Goal: Information Seeking & Learning: Learn about a topic

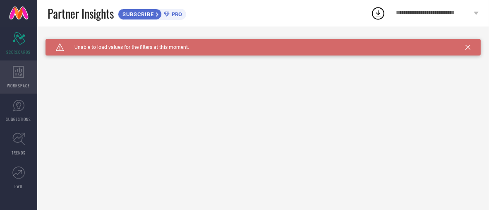
click at [17, 86] on span "WORKSPACE" at bounding box center [18, 85] width 23 height 6
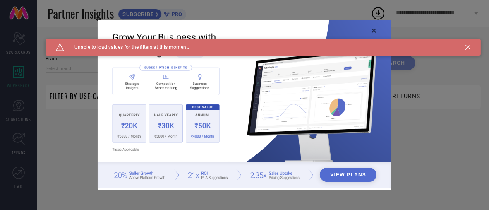
type input "1 STOP FASHION"
type input "All"
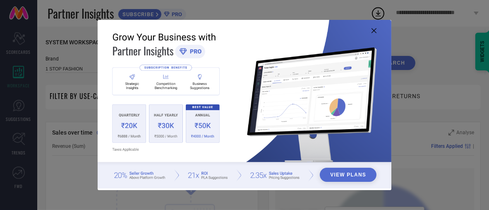
click at [375, 31] on icon at bounding box center [374, 30] width 5 height 5
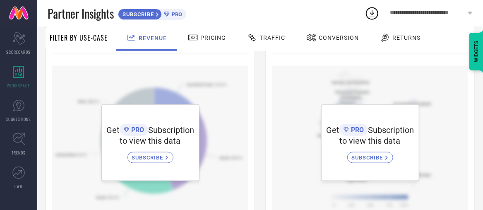
scroll to position [308, 0]
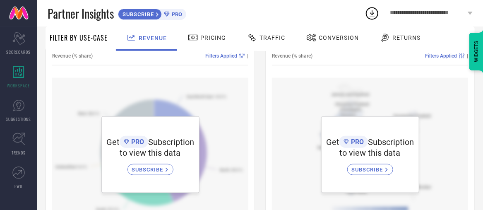
click at [284, 33] on div "Traffic" at bounding box center [266, 38] width 42 height 14
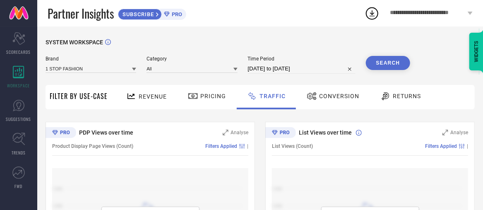
scroll to position [41, 0]
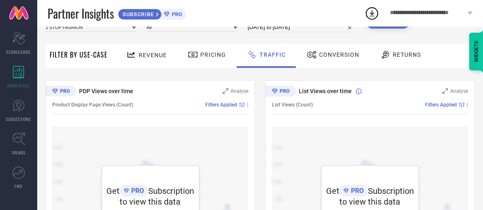
click at [328, 55] on span "Conversion" at bounding box center [339, 54] width 40 height 7
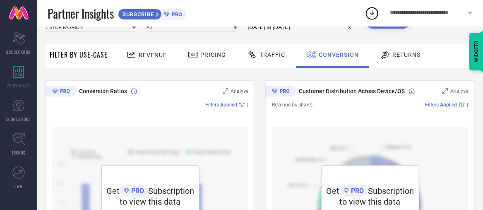
click at [388, 50] on div at bounding box center [386, 55] width 12 height 10
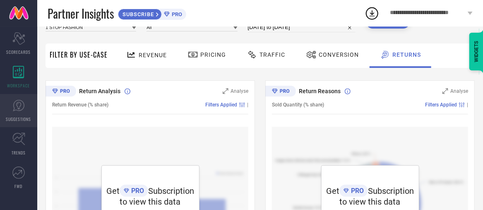
click at [24, 117] on span "SUGGESTIONS" at bounding box center [18, 119] width 25 height 6
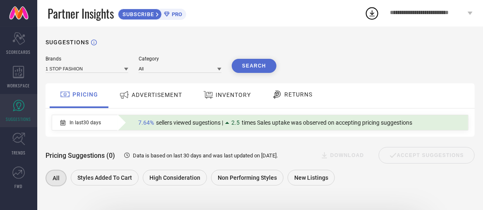
scroll to position [41, 0]
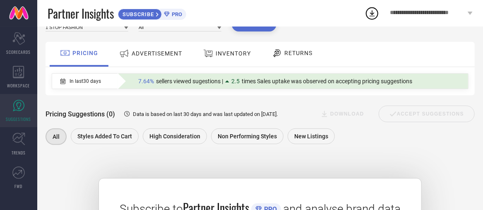
click at [147, 56] on span "ADVERTISEMENT" at bounding box center [157, 53] width 51 height 7
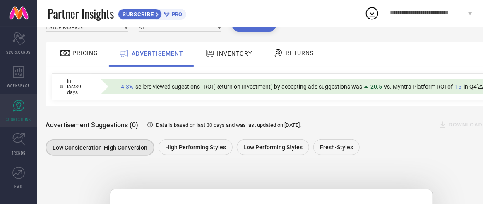
click at [212, 58] on icon at bounding box center [210, 53] width 10 height 11
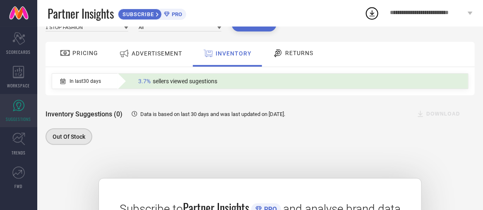
click at [277, 48] on div "RETURNS" at bounding box center [293, 53] width 45 height 14
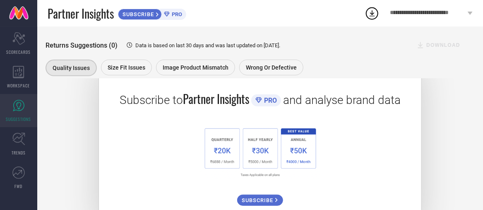
scroll to position [166, 0]
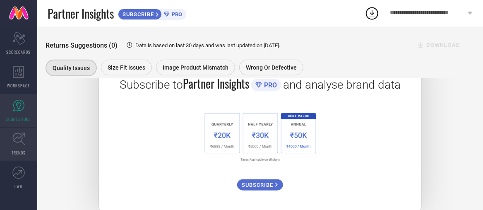
click at [0, 147] on link "TRENDS" at bounding box center [18, 144] width 37 height 33
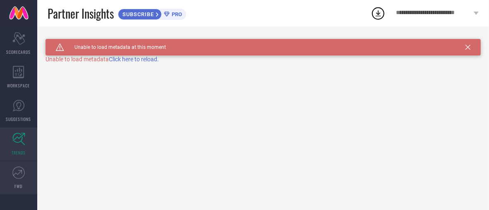
click at [29, 178] on link "FWD" at bounding box center [18, 177] width 37 height 33
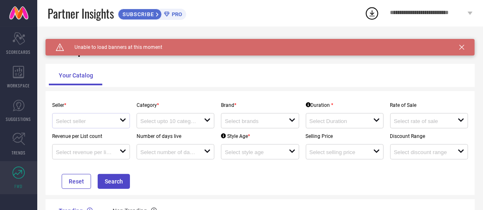
click at [98, 115] on div "open" at bounding box center [91, 120] width 78 height 15
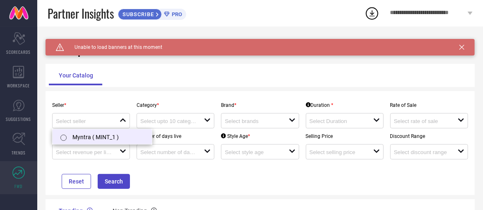
click at [83, 131] on li "Myntra ( MINT_1 )" at bounding box center [102, 136] width 99 height 15
type input "Myntra ( MINT_1 )"
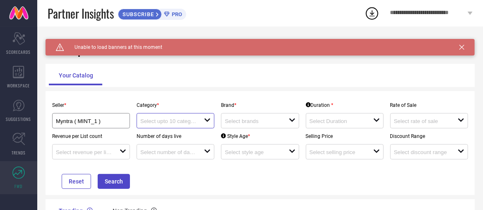
click at [144, 120] on input at bounding box center [169, 121] width 58 height 6
click at [144, 139] on div "No results found" at bounding box center [176, 136] width 78 height 14
click at [222, 103] on p "Brand *" at bounding box center [260, 105] width 78 height 6
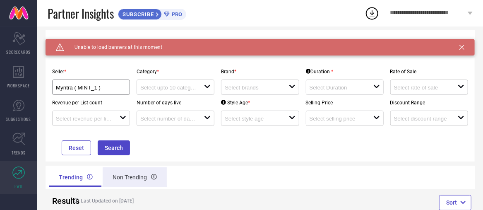
scroll to position [55, 0]
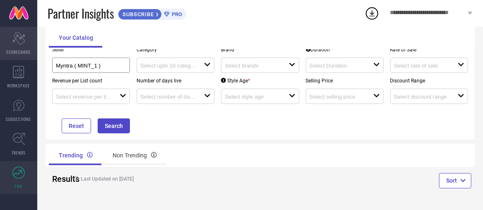
click at [23, 39] on icon at bounding box center [18, 38] width 12 height 12
